Goal: Book appointment/travel/reservation

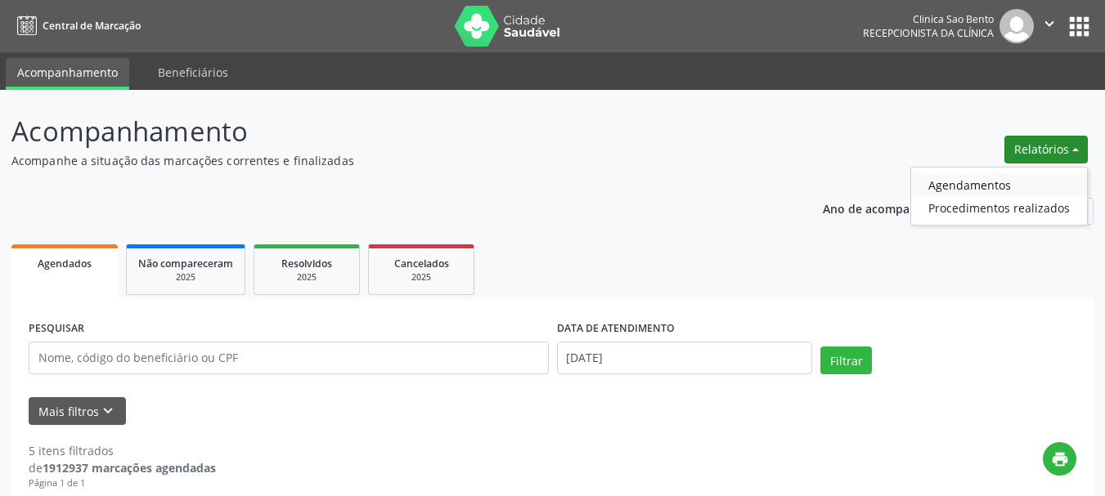
click at [963, 182] on link "Agendamentos" at bounding box center [999, 184] width 176 height 23
select select "8"
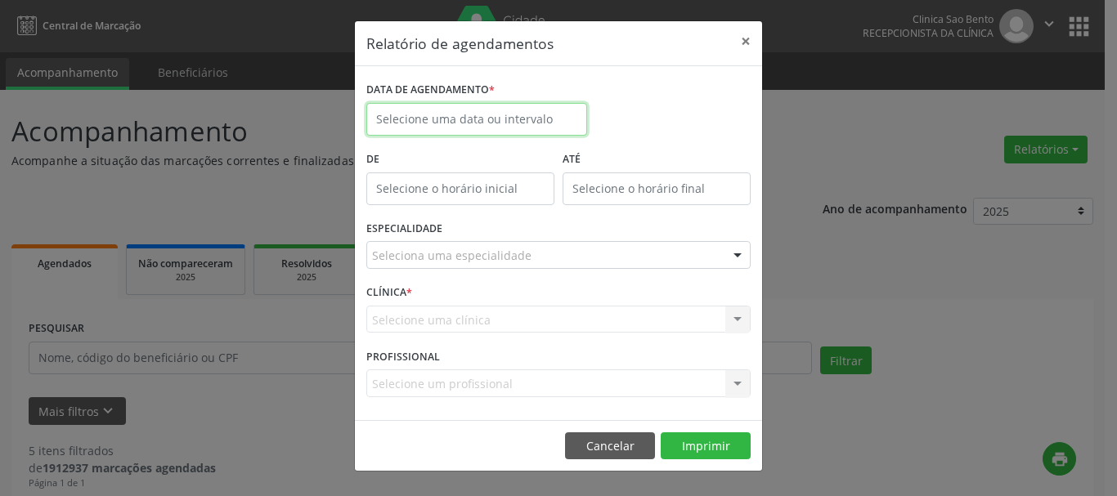
click at [465, 114] on input "text" at bounding box center [476, 119] width 221 height 33
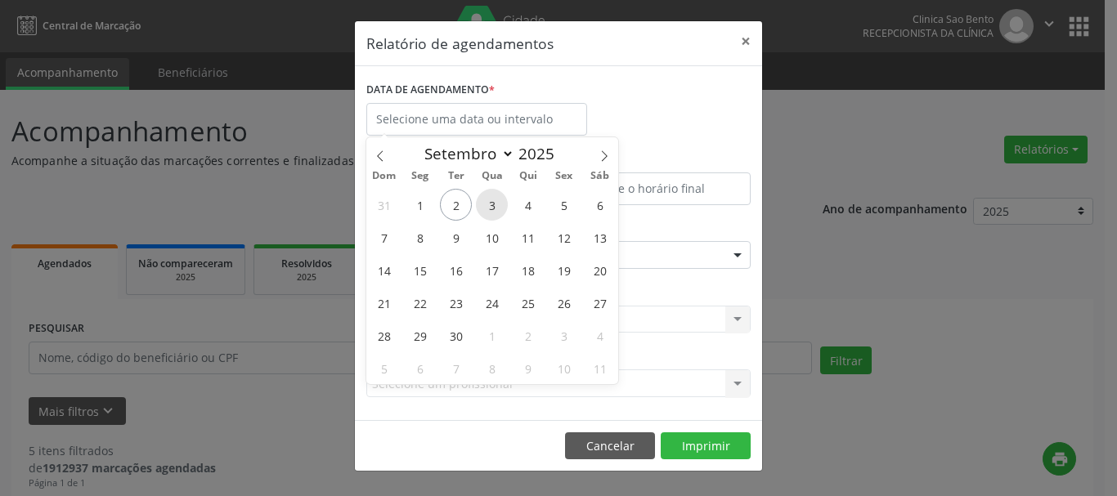
click at [495, 197] on span "3" at bounding box center [492, 205] width 32 height 32
type input "[DATE]"
click at [495, 197] on span "3" at bounding box center [492, 205] width 32 height 32
type input "12:00"
click at [495, 197] on input "12:00" at bounding box center [460, 189] width 188 height 33
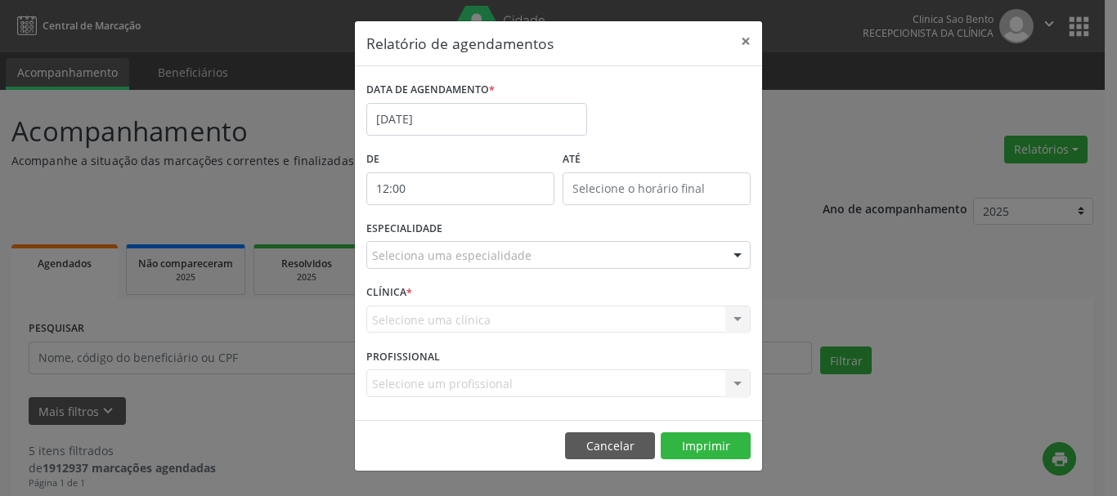
click at [652, 127] on div "DATA DE AGENDAMENTO * [DATE]" at bounding box center [558, 113] width 393 height 70
click at [611, 246] on div "Seleciona uma especialidade" at bounding box center [558, 255] width 384 height 28
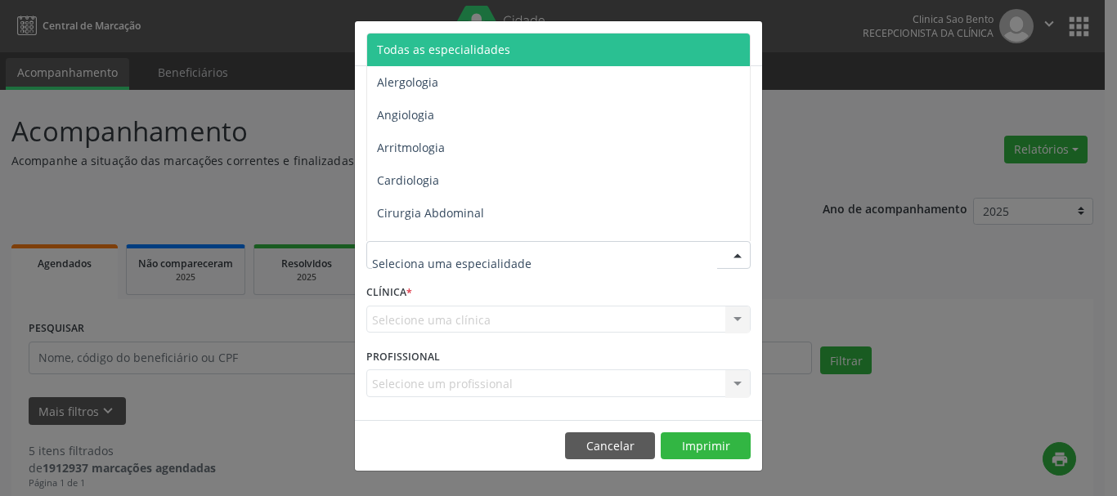
click at [599, 261] on input "text" at bounding box center [544, 263] width 345 height 33
click at [481, 52] on span "Todas as especialidades" at bounding box center [443, 50] width 133 height 16
click at [560, 34] on span "Todas as especialidades" at bounding box center [559, 50] width 385 height 33
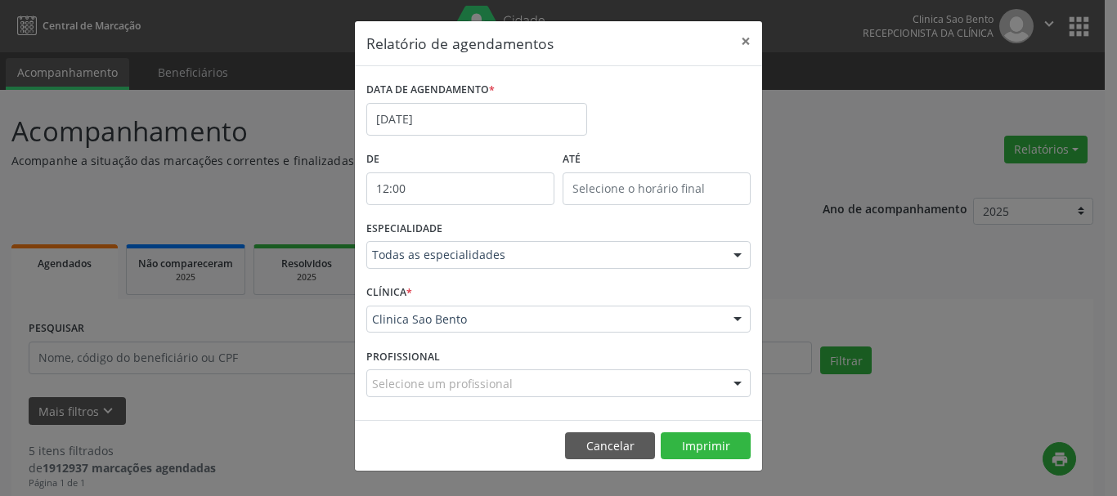
click at [440, 192] on input "12:00" at bounding box center [460, 189] width 188 height 33
click at [971, 256] on div "Relatório de agendamentos × DATA DE AGENDAMENTO * [DATE] De 12:00 ATÉ ESPECIALI…" at bounding box center [558, 248] width 1117 height 496
click at [698, 438] on button "Imprimir" at bounding box center [706, 447] width 90 height 28
